Goal: Find specific page/section: Find specific page/section

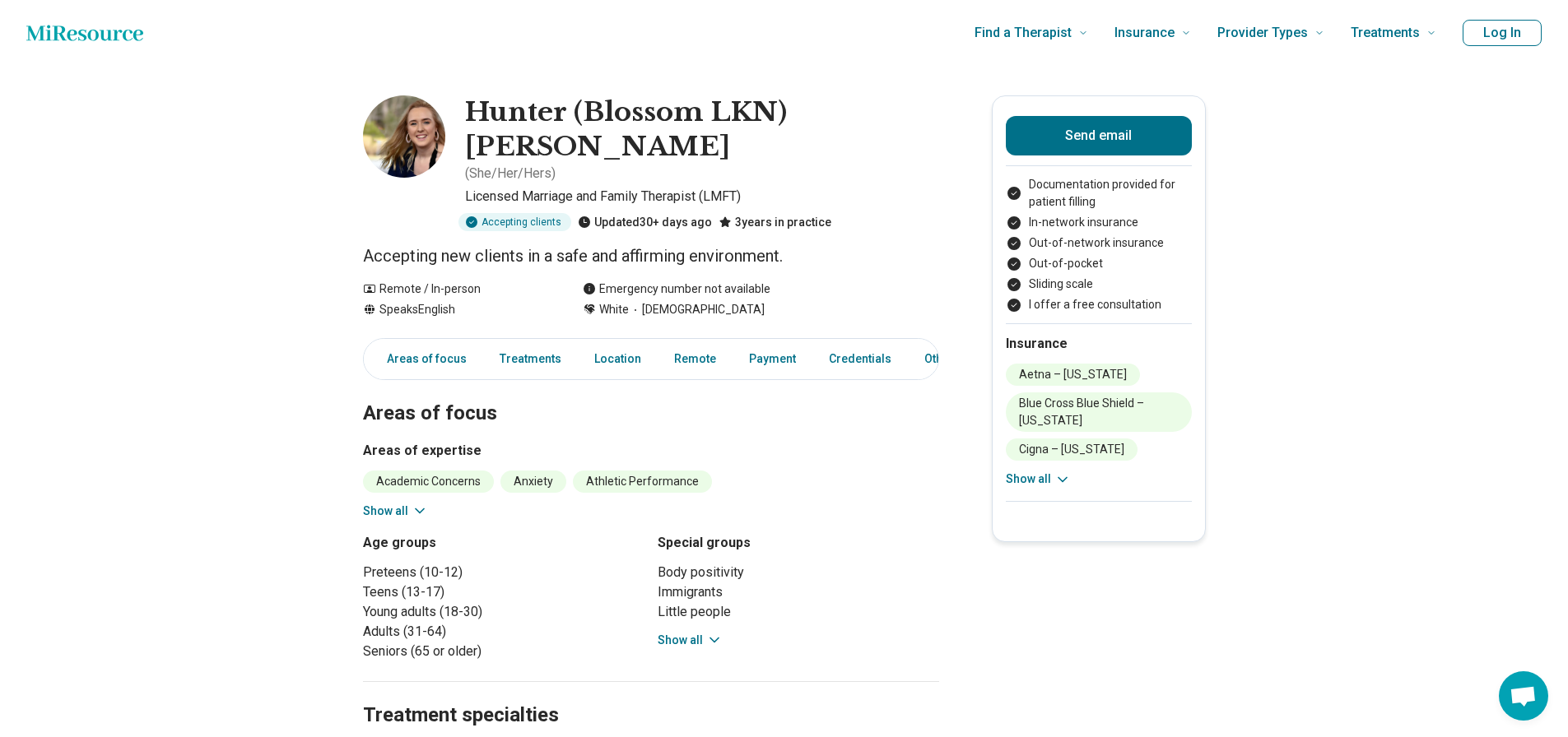
click at [570, 110] on h1 "Hunter (Blossom LKN) [PERSON_NAME]" at bounding box center [702, 129] width 474 height 68
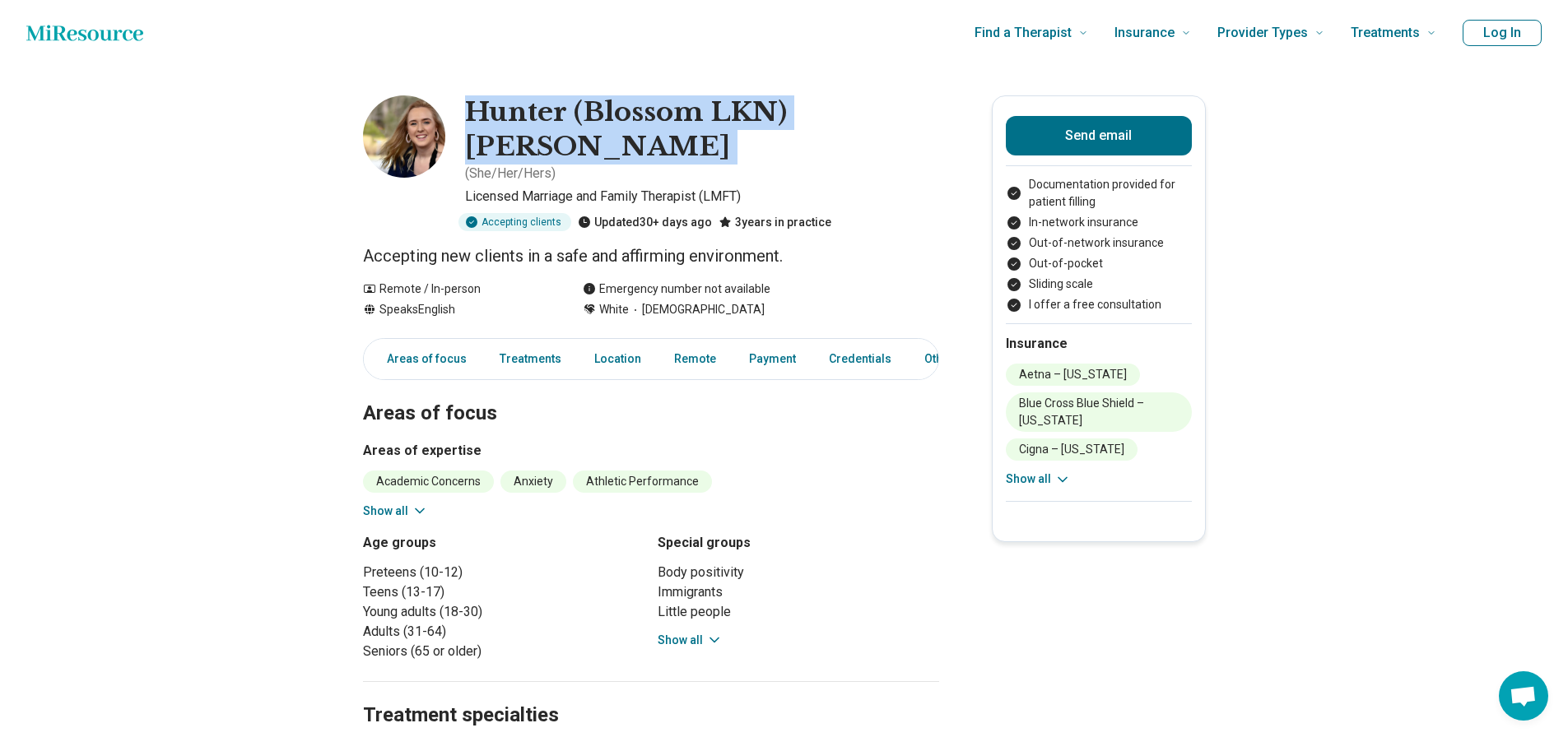
click at [570, 110] on h1 "Hunter (Blossom LKN) [PERSON_NAME]" at bounding box center [702, 129] width 474 height 68
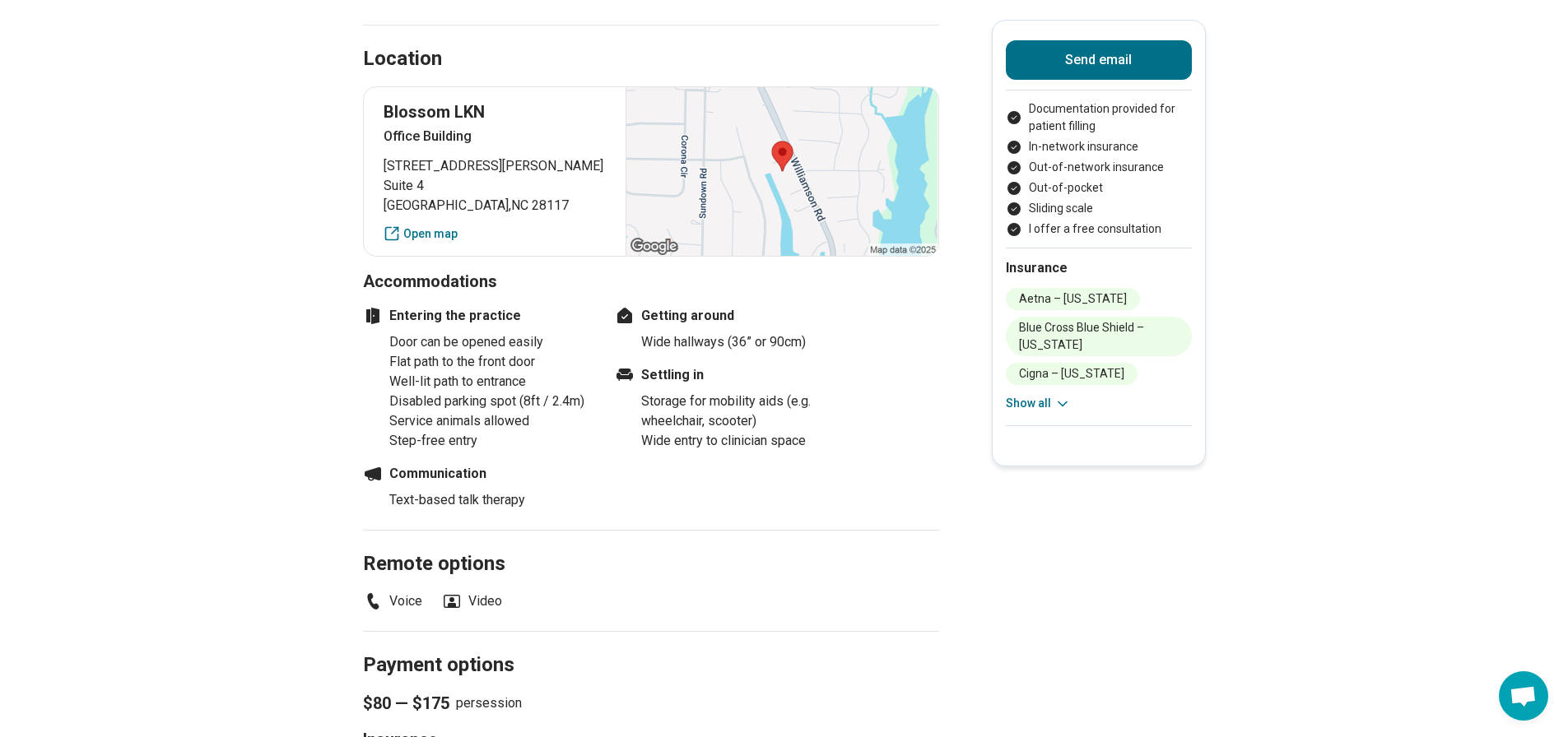
scroll to position [856, 0]
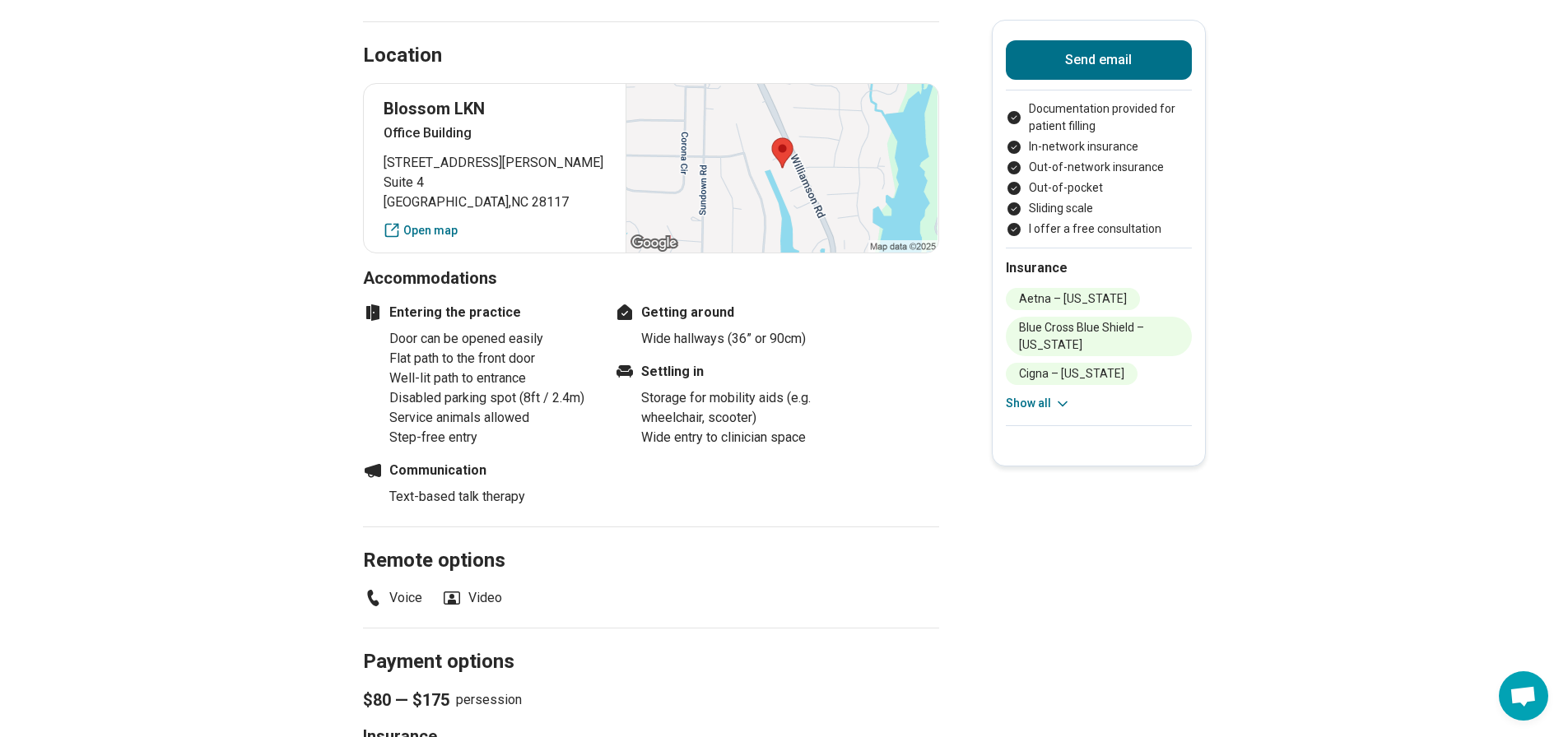
click at [477, 389] on li "Disabled parking spot (8ft / 2.4m)" at bounding box center [492, 399] width 204 height 20
click at [352, 371] on main "Hunter (Blossom LKN) [PERSON_NAME] ( She/Her/Hers ) Licensed Marriage and Famil…" at bounding box center [784, 396] width 1568 height 2374
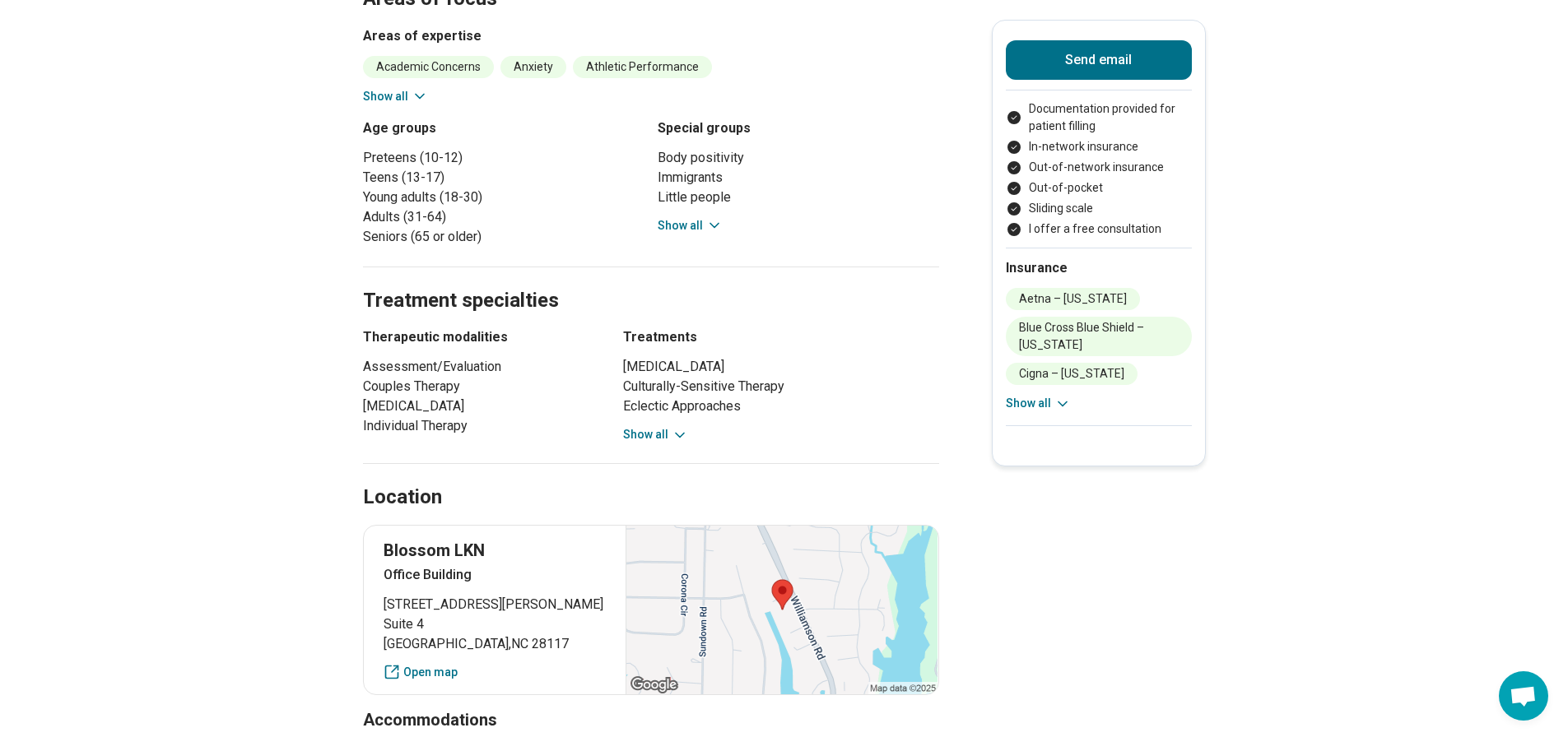
scroll to position [0, 12]
